Goal: Task Accomplishment & Management: Manage account settings

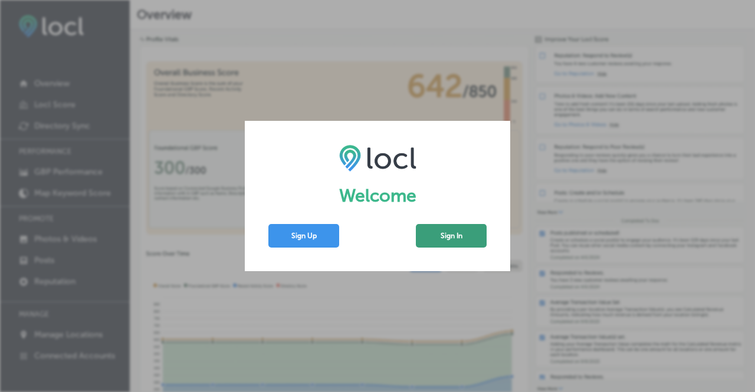
click at [468, 245] on button "Sign In" at bounding box center [451, 236] width 71 height 24
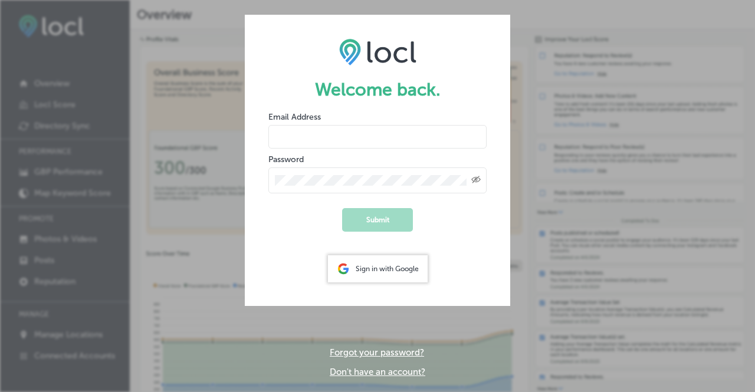
click at [407, 139] on input "email" at bounding box center [377, 137] width 218 height 24
type input "falyn@brycecanyoncountry.com"
click at [376, 166] on div "Created with Sketch." at bounding box center [377, 179] width 218 height 29
click at [375, 267] on div "Sign in with Google" at bounding box center [378, 268] width 100 height 27
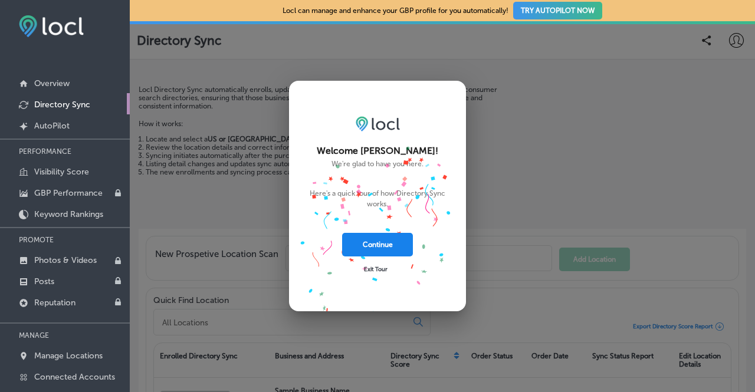
click at [382, 253] on button "Continue" at bounding box center [377, 245] width 71 height 24
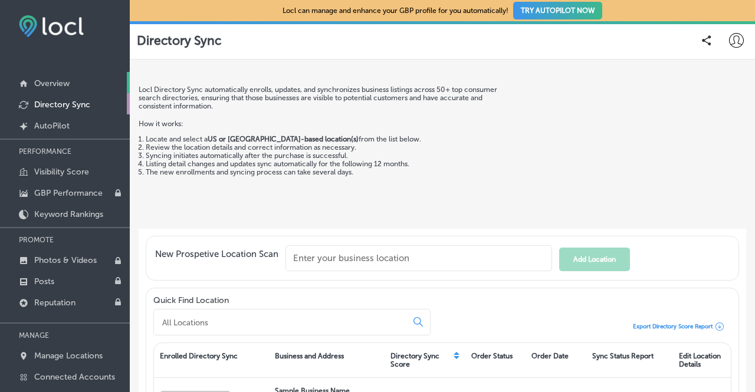
click at [67, 83] on p "Overview" at bounding box center [51, 83] width 35 height 10
